Goal: Task Accomplishment & Management: Use online tool/utility

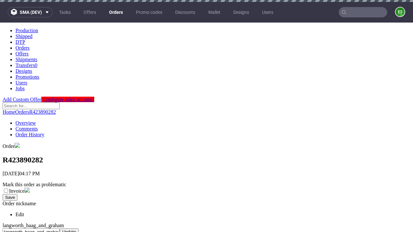
scroll to position [340, 0]
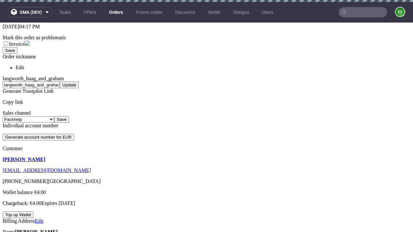
scroll to position [2, 0]
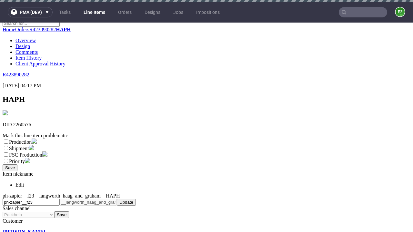
scroll to position [2, 0]
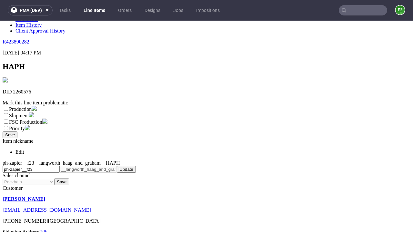
select select "dtp_ca_needed"
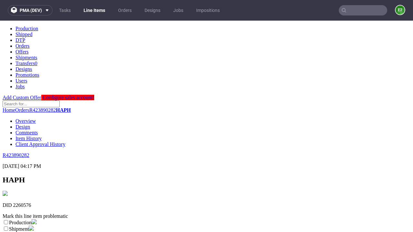
scroll to position [0, 0]
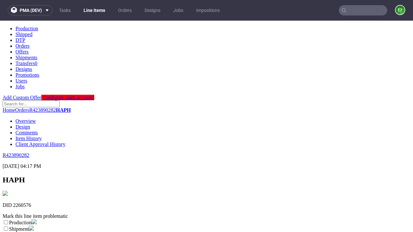
checkbox input "true"
